Goal: Task Accomplishment & Management: Complete application form

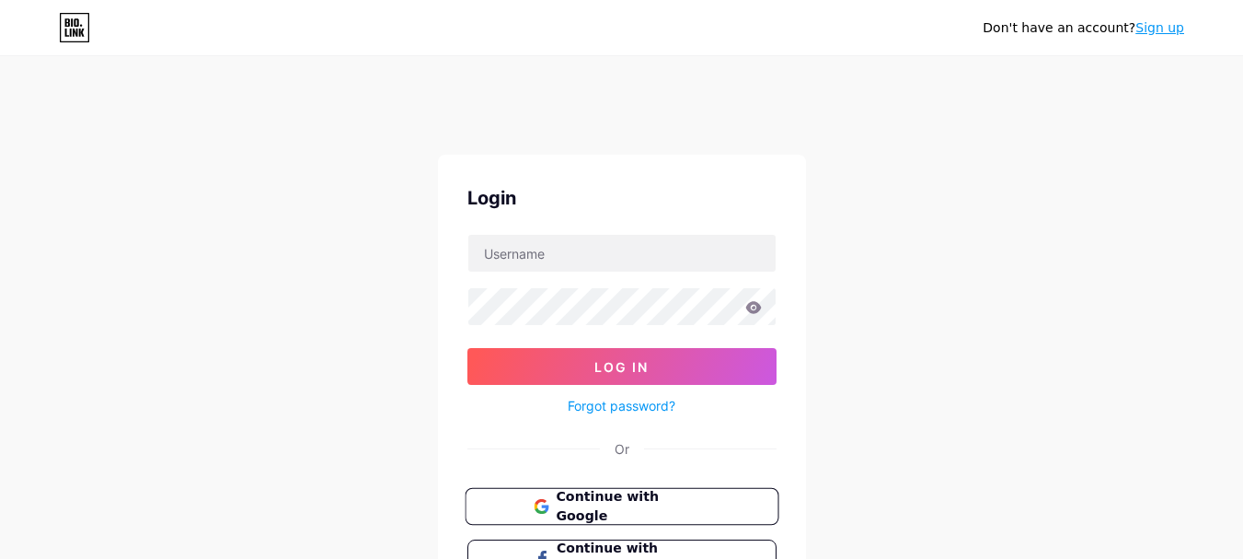
click at [583, 515] on button "Continue with Google" at bounding box center [622, 507] width 314 height 38
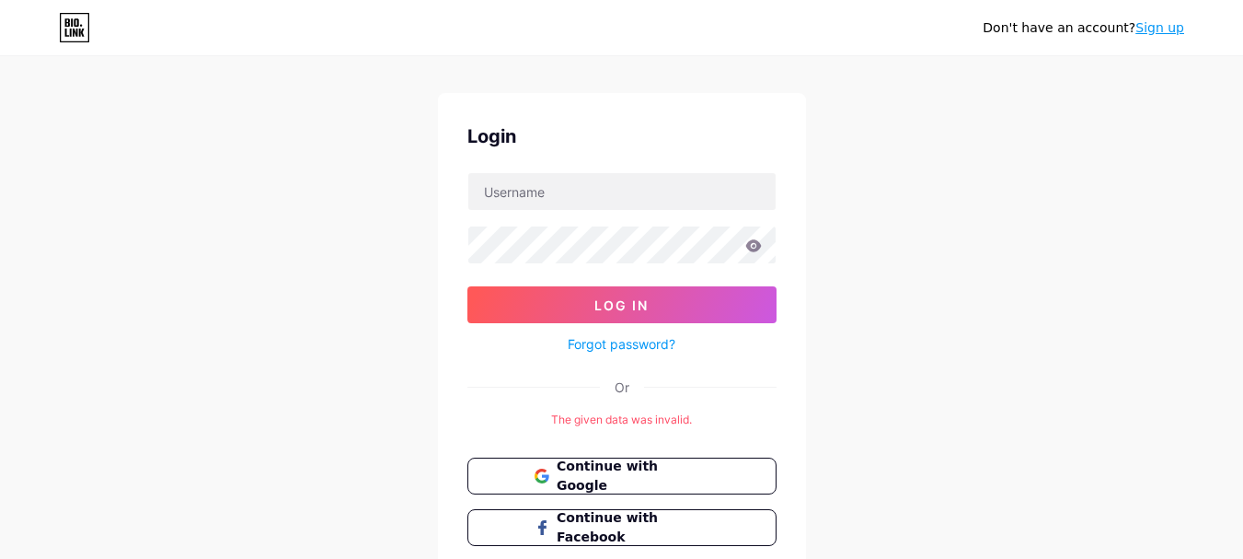
scroll to position [92, 0]
